Goal: Navigation & Orientation: Find specific page/section

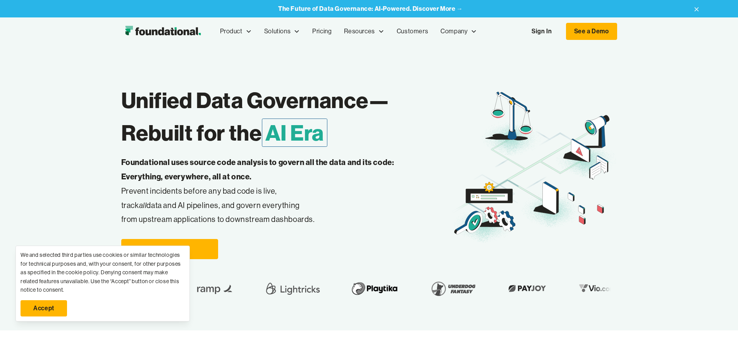
click at [44, 309] on link "Accept" at bounding box center [44, 308] width 47 height 16
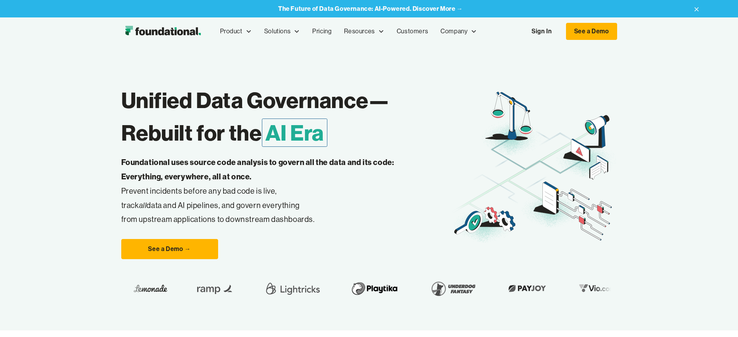
click at [560, 31] on link "Sign In" at bounding box center [542, 31] width 36 height 16
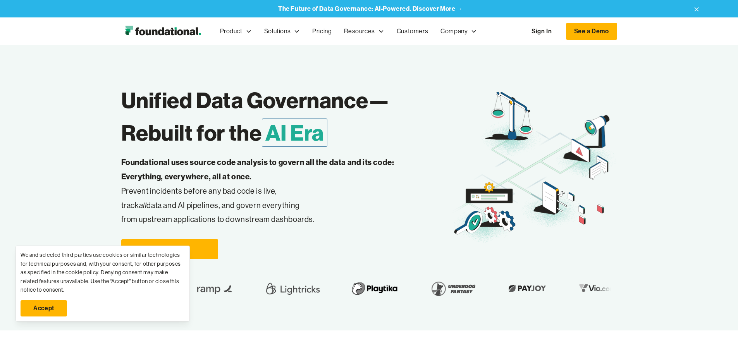
scroll to position [2463, 0]
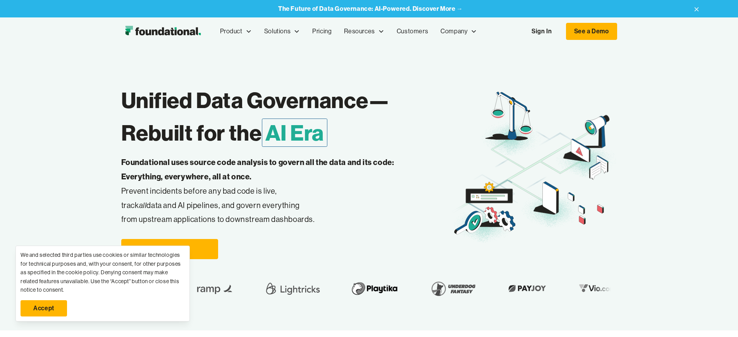
click at [560, 31] on link "Sign In" at bounding box center [542, 31] width 36 height 16
click at [44, 309] on link "Accept" at bounding box center [44, 308] width 47 height 16
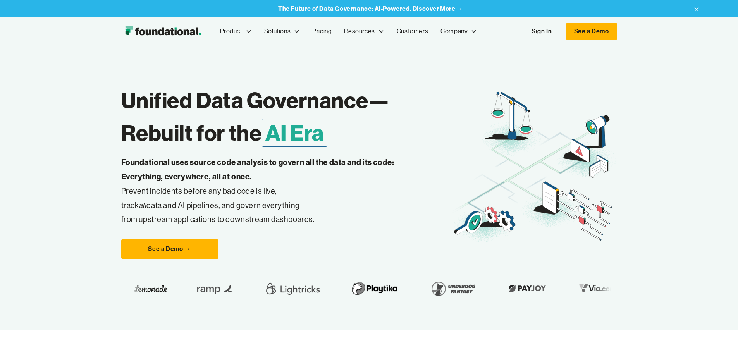
click at [560, 31] on link "Sign In" at bounding box center [542, 31] width 36 height 16
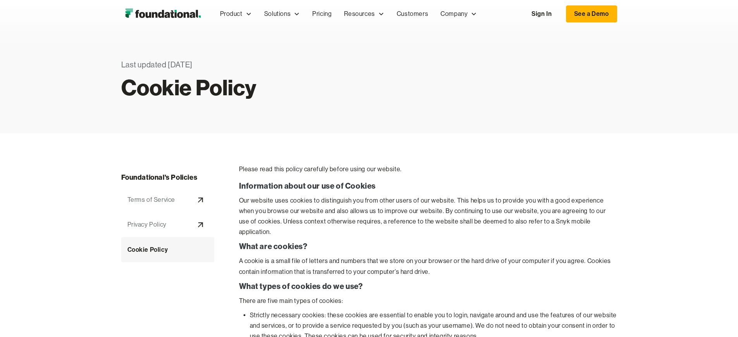
click at [560, 14] on link "Sign In" at bounding box center [542, 14] width 36 height 16
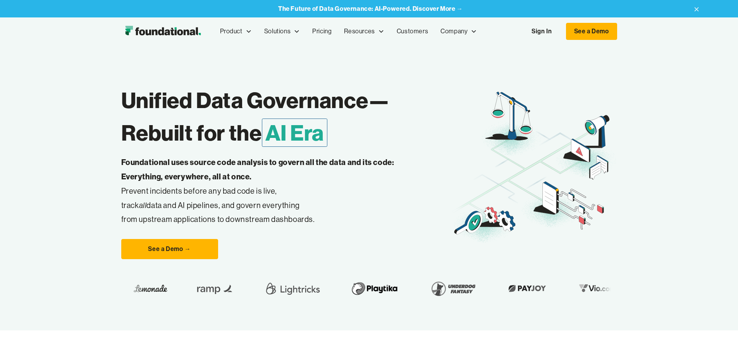
click at [560, 31] on link "Sign In" at bounding box center [542, 31] width 36 height 16
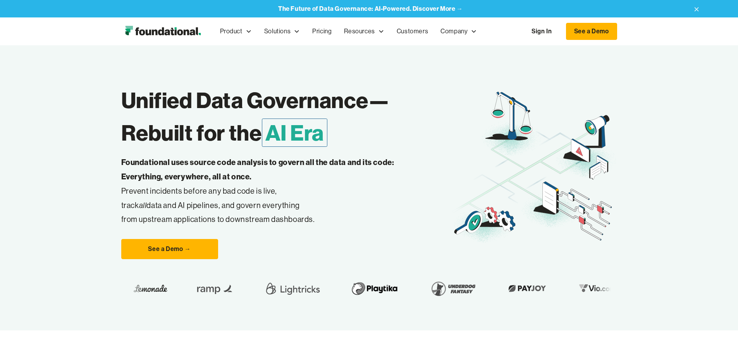
scroll to position [2839, 0]
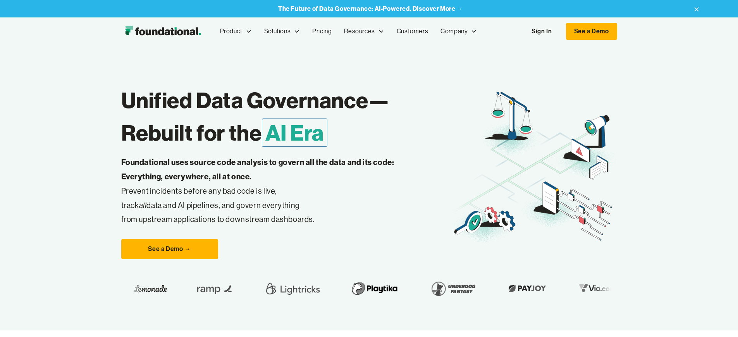
click at [560, 31] on link "Sign In" at bounding box center [542, 31] width 36 height 16
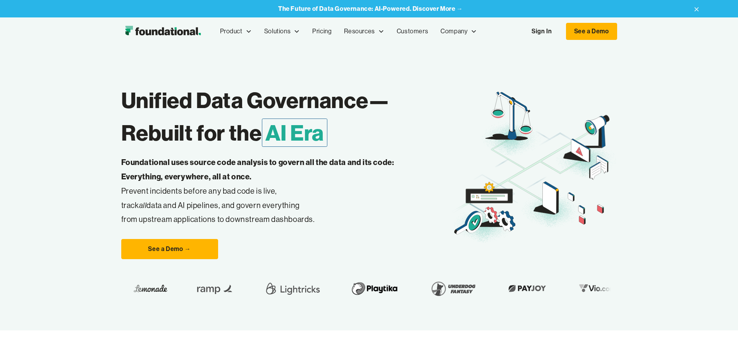
scroll to position [2463, 0]
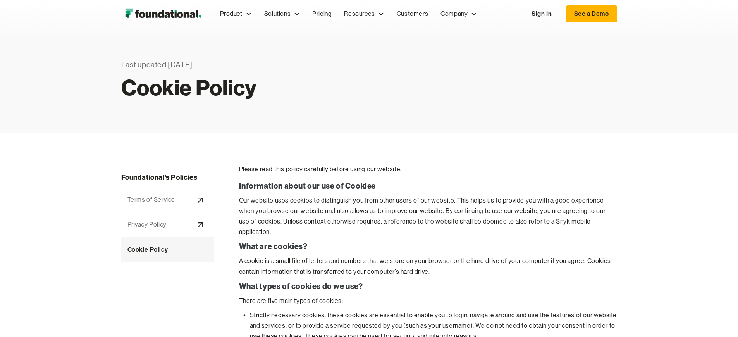
click at [560, 14] on link "Sign In" at bounding box center [542, 14] width 36 height 16
click at [128, 250] on div "Cookie Policy" at bounding box center [148, 250] width 41 height 10
